Goal: Find specific page/section: Find specific page/section

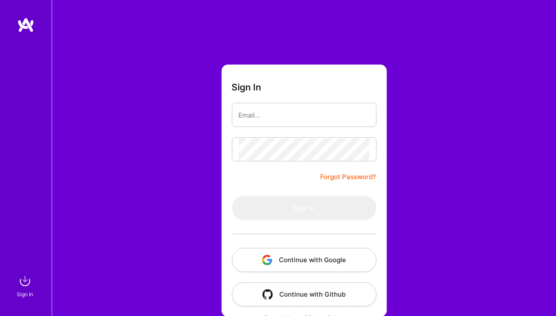
click at [205, 122] on div "Sign In Forgot Password? Sign In Continue with Google Continue with Github" at bounding box center [304, 161] width 505 height 323
click at [248, 122] on input "email" at bounding box center [304, 115] width 131 height 22
type input "[PERSON_NAME][EMAIL_ADDRESS][DOMAIN_NAME]"
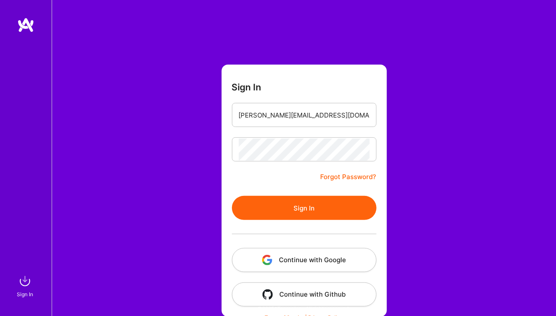
click at [304, 206] on button "Sign In" at bounding box center [304, 208] width 145 height 24
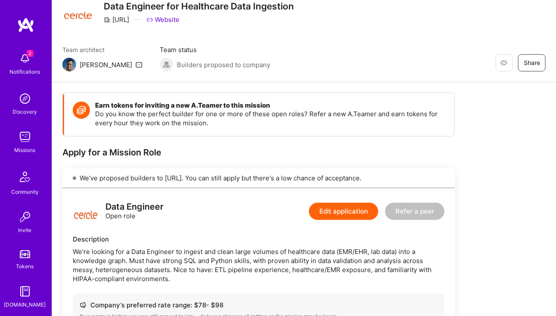
scroll to position [32, 0]
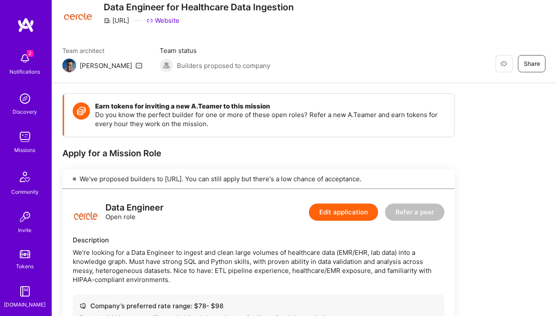
click at [16, 59] on img at bounding box center [24, 58] width 17 height 17
click at [28, 28] on img at bounding box center [25, 25] width 17 height 16
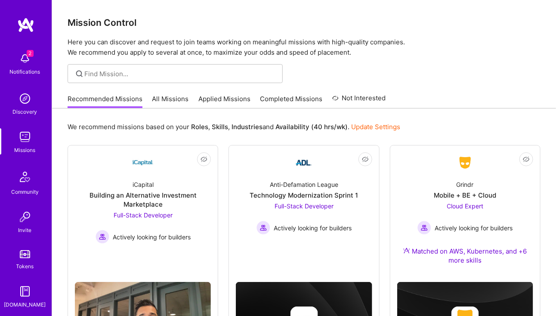
click at [180, 99] on link "All Missions" at bounding box center [170, 101] width 37 height 14
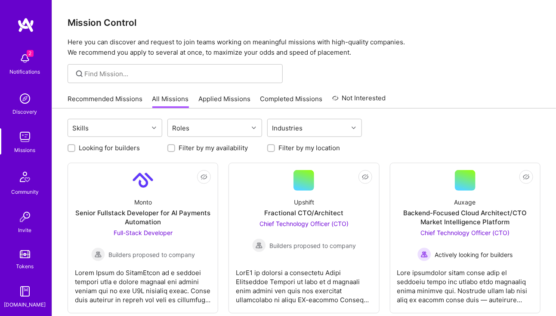
click at [214, 99] on link "Applied Missions" at bounding box center [224, 101] width 52 height 14
